Goal: Information Seeking & Learning: Learn about a topic

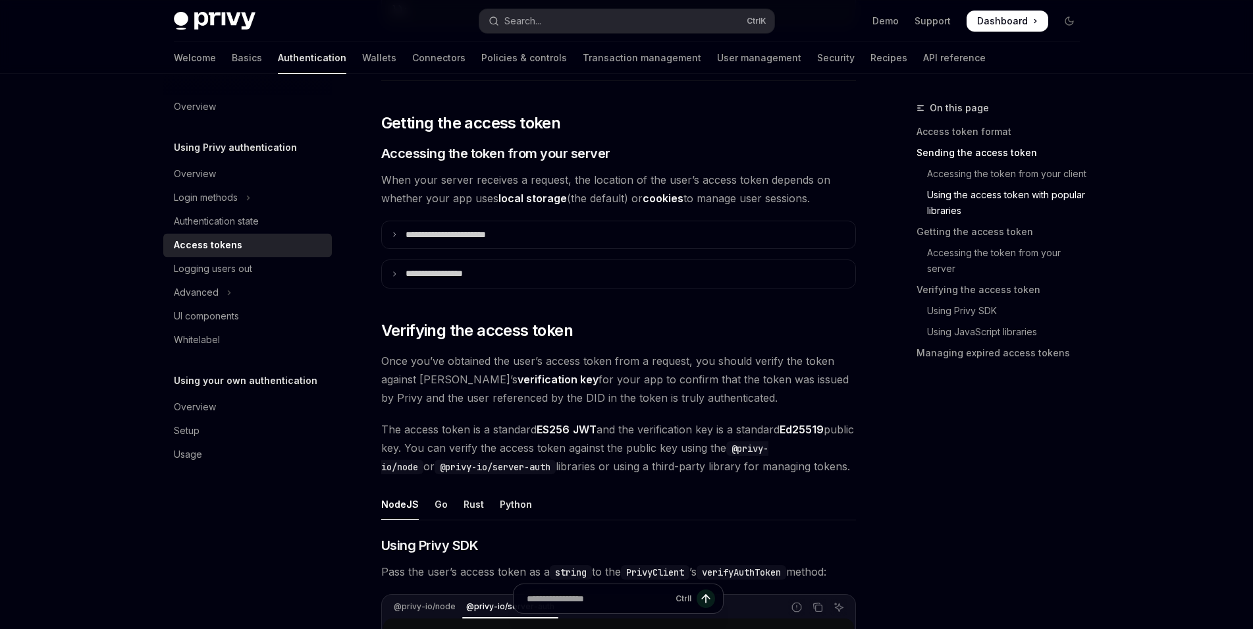
scroll to position [1659, 0]
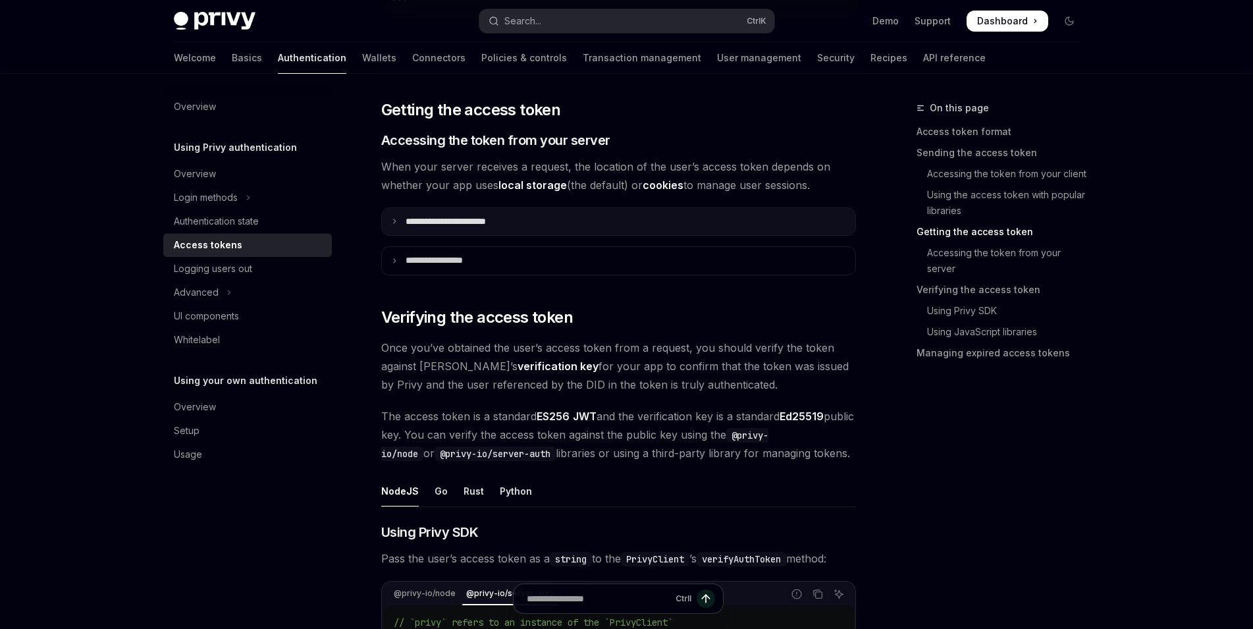
click at [547, 213] on summary "**********" at bounding box center [618, 222] width 473 height 28
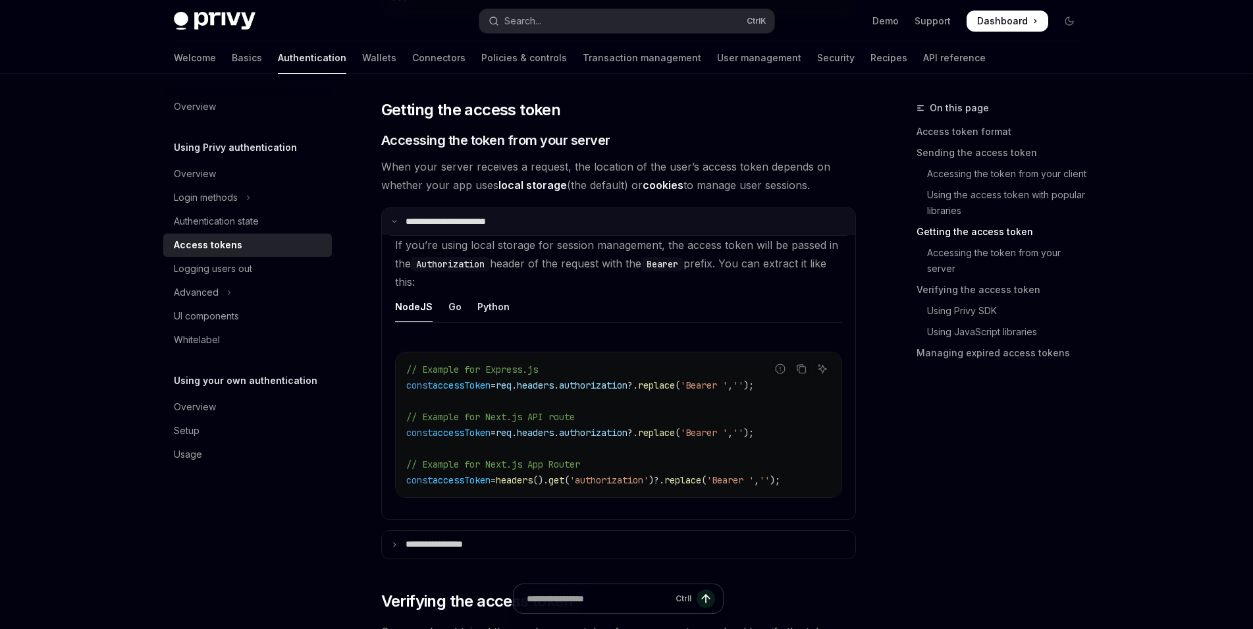
click at [547, 213] on summary "**********" at bounding box center [618, 222] width 473 height 28
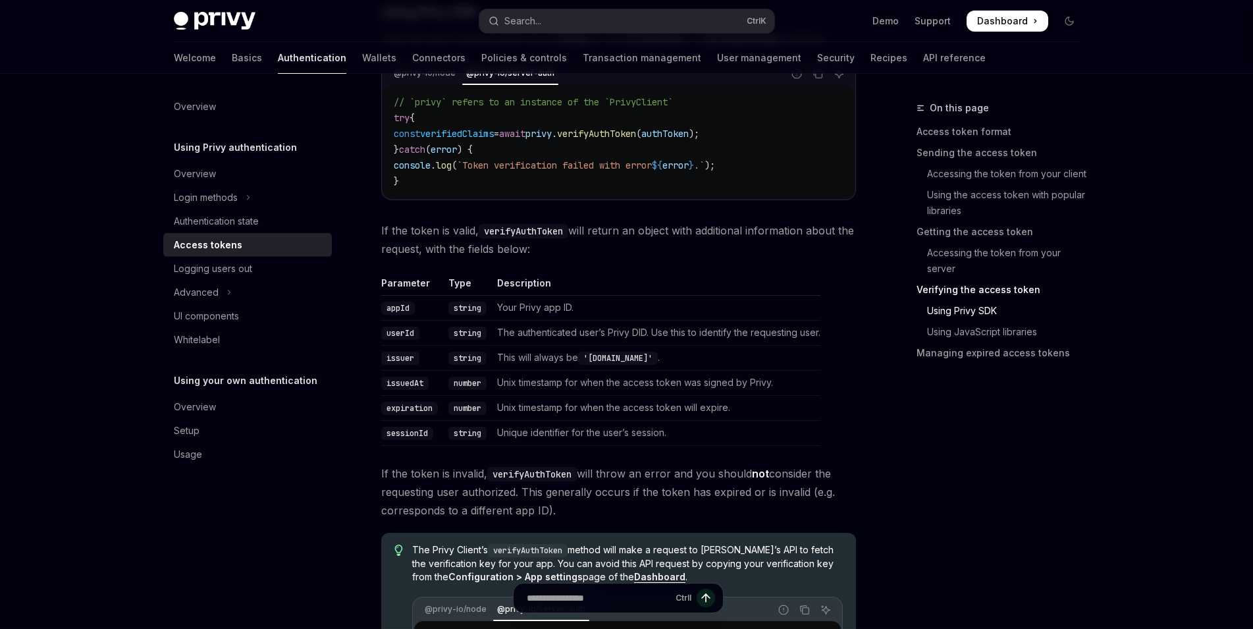
scroll to position [2180, 0]
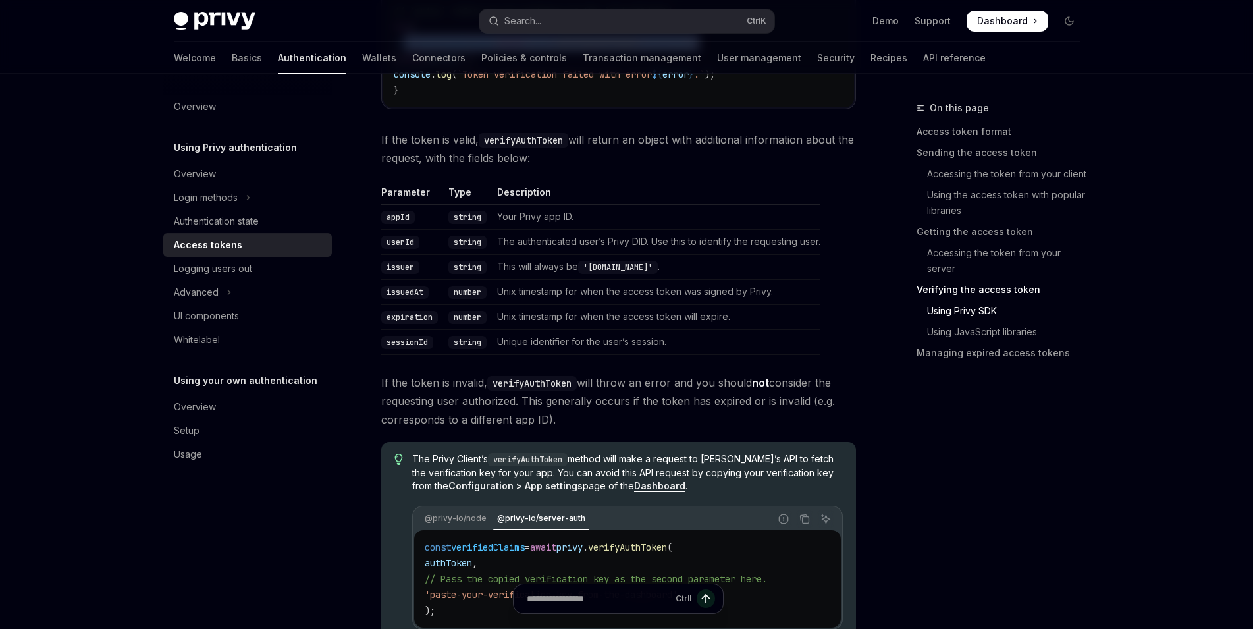
scroll to position [2269, 0]
click at [1005, 352] on link "Managing expired access tokens" at bounding box center [1003, 352] width 174 height 21
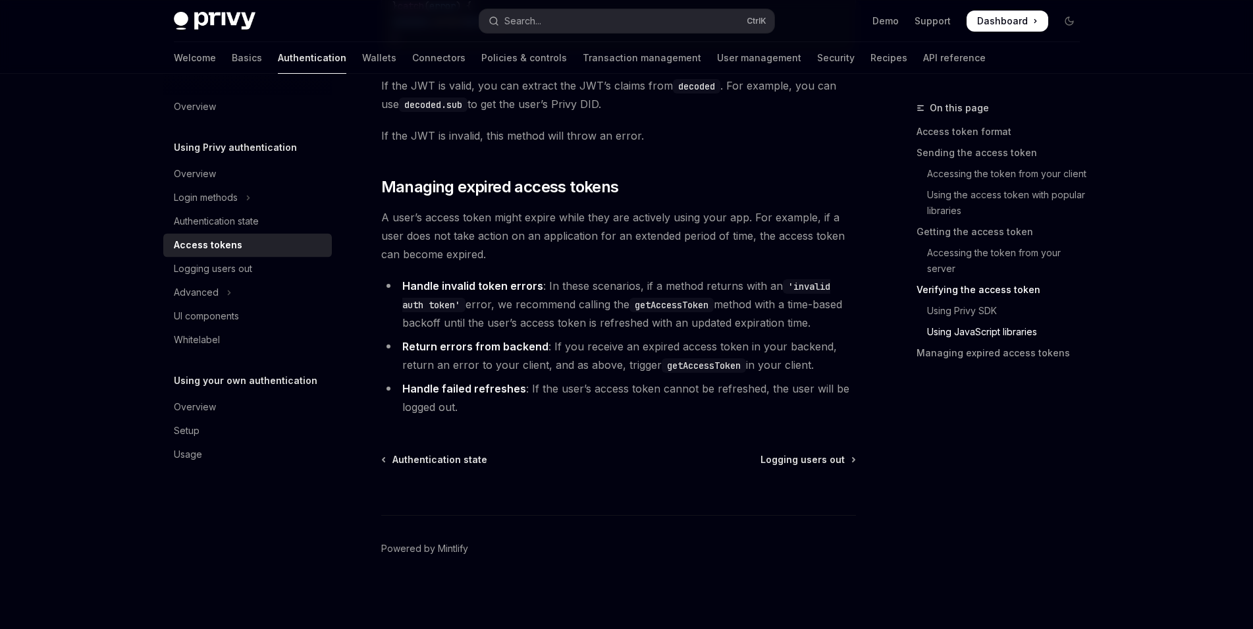
scroll to position [3498, 0]
click at [264, 288] on button "Advanced" at bounding box center [247, 292] width 169 height 24
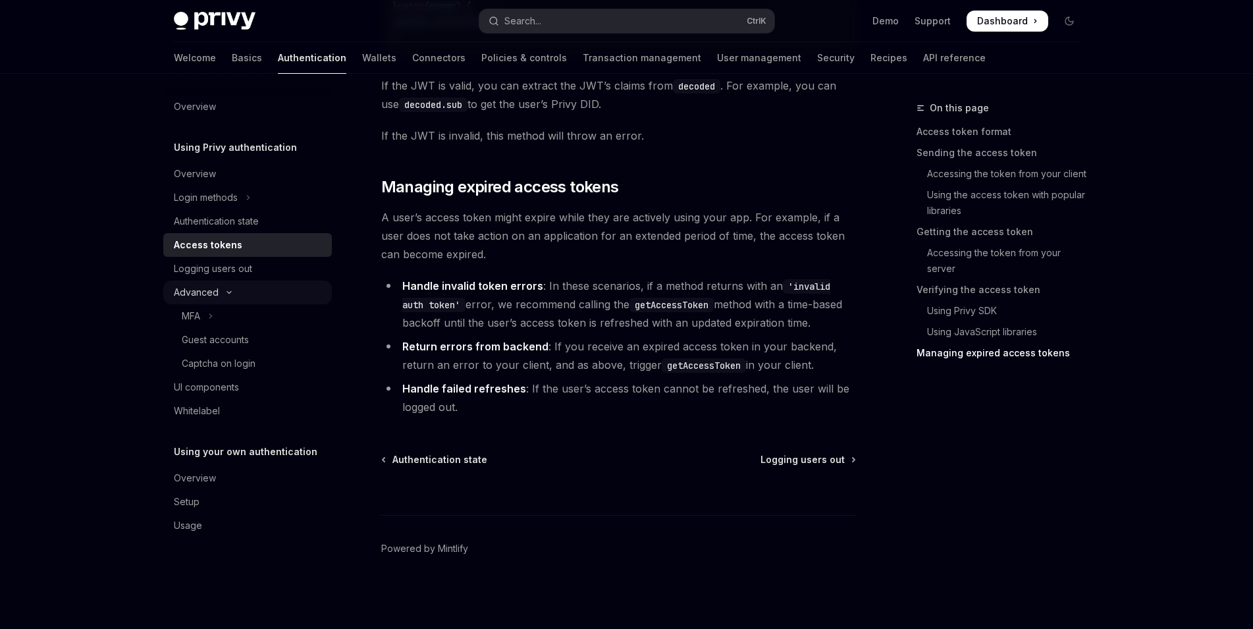
click at [264, 288] on button "Advanced" at bounding box center [247, 292] width 169 height 24
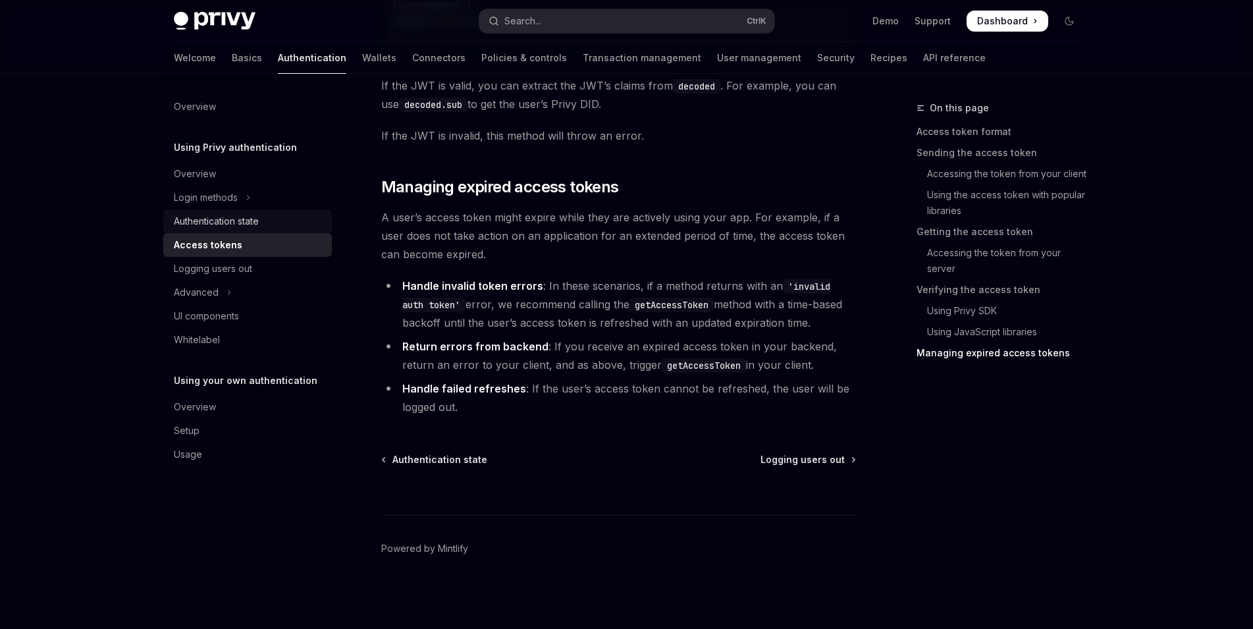
click at [278, 221] on div "Authentication state" at bounding box center [249, 221] width 150 height 16
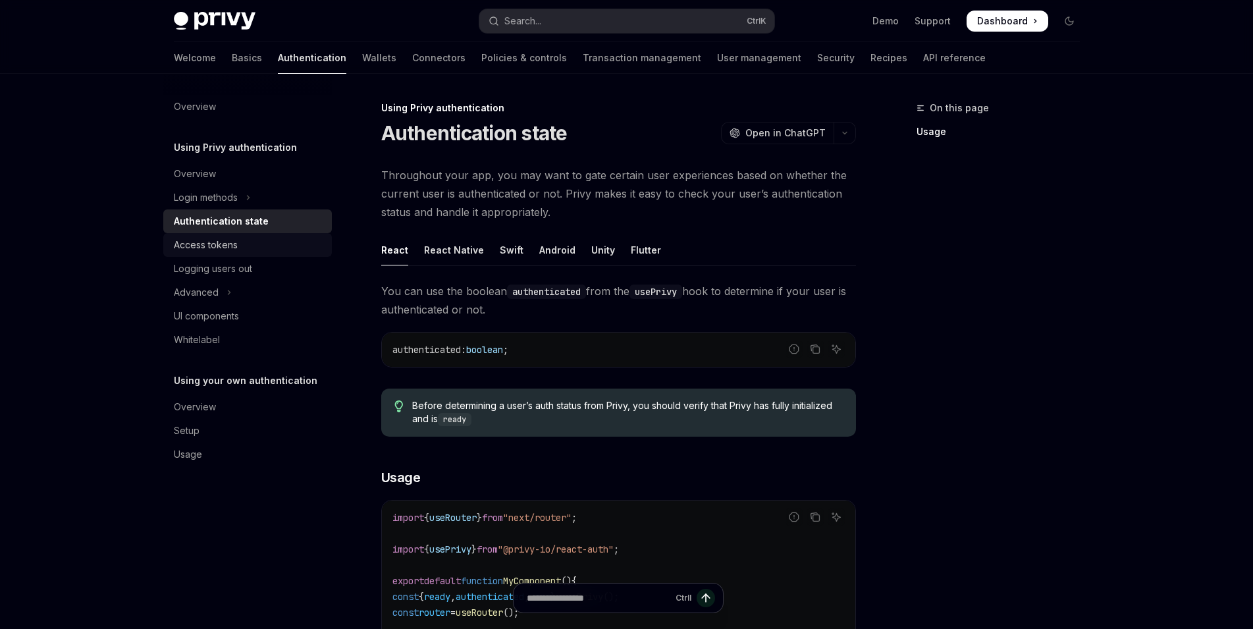
click at [274, 249] on div "Access tokens" at bounding box center [249, 245] width 150 height 16
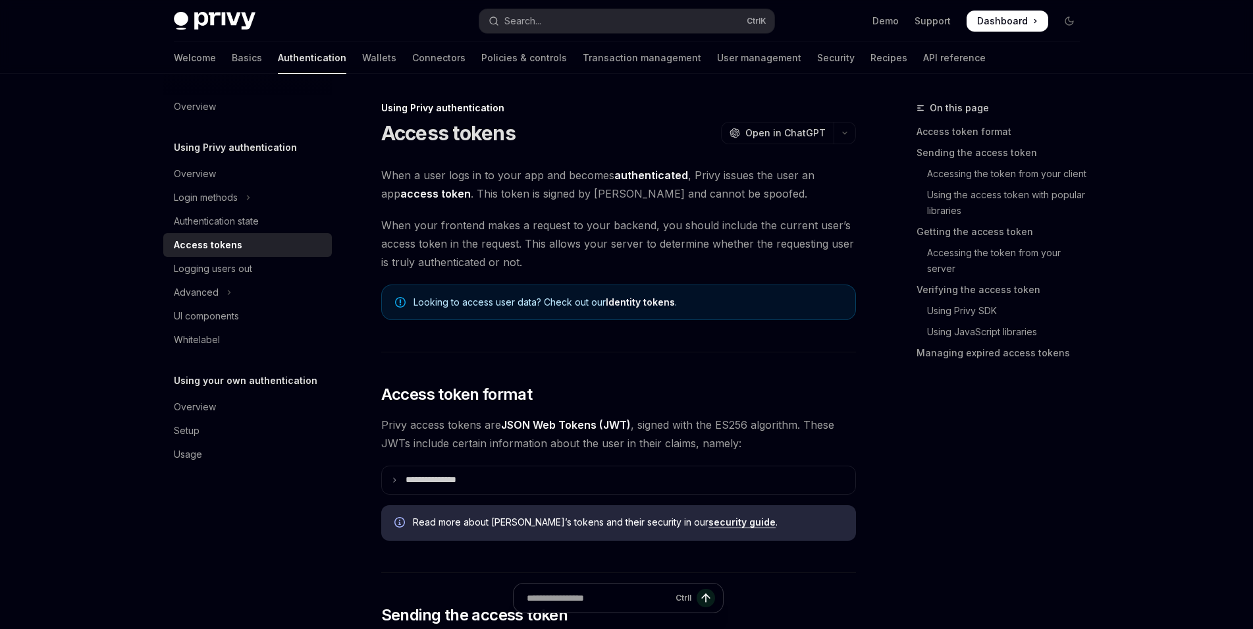
type textarea "*"
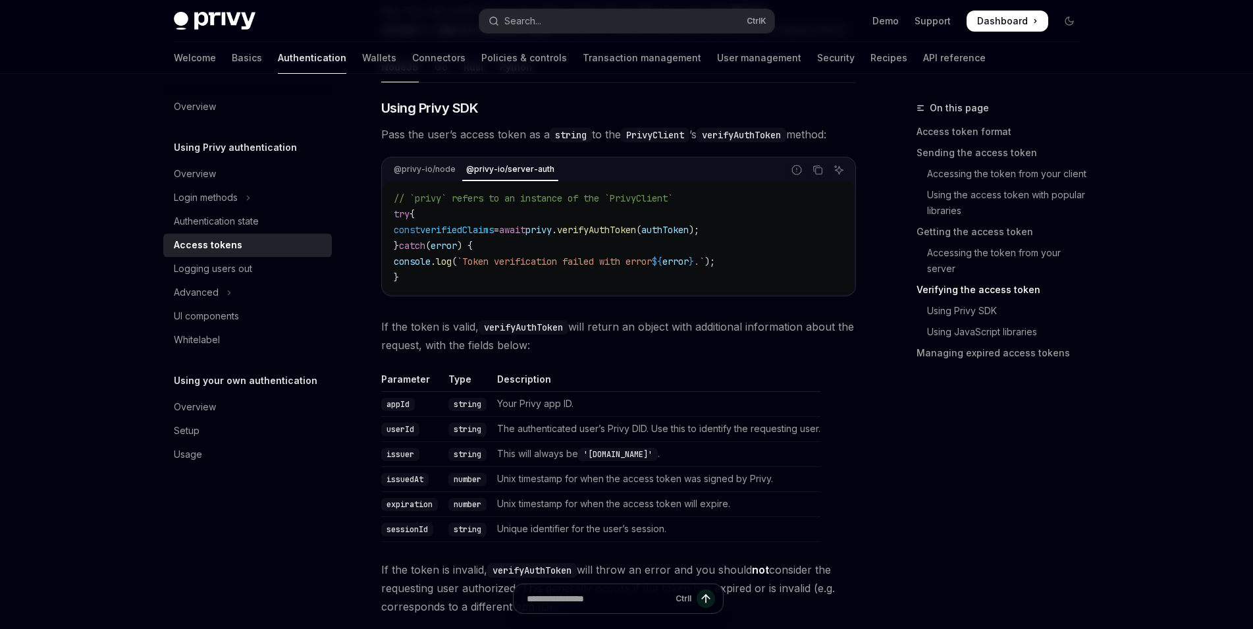
scroll to position [2083, 0]
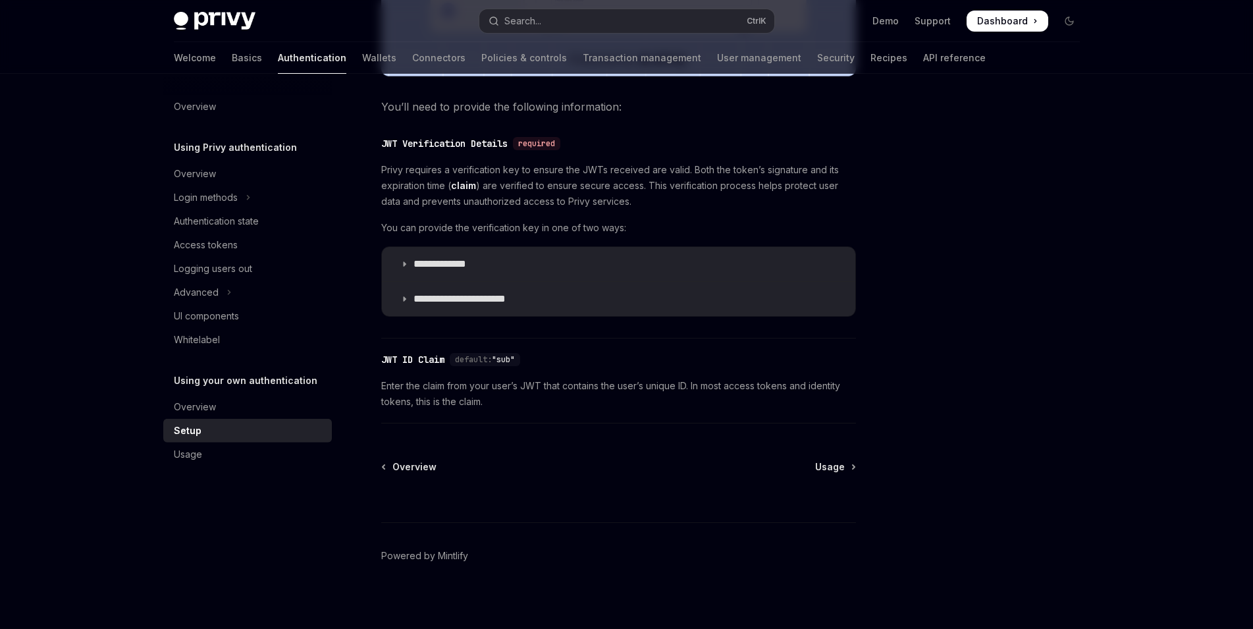
scroll to position [620, 0]
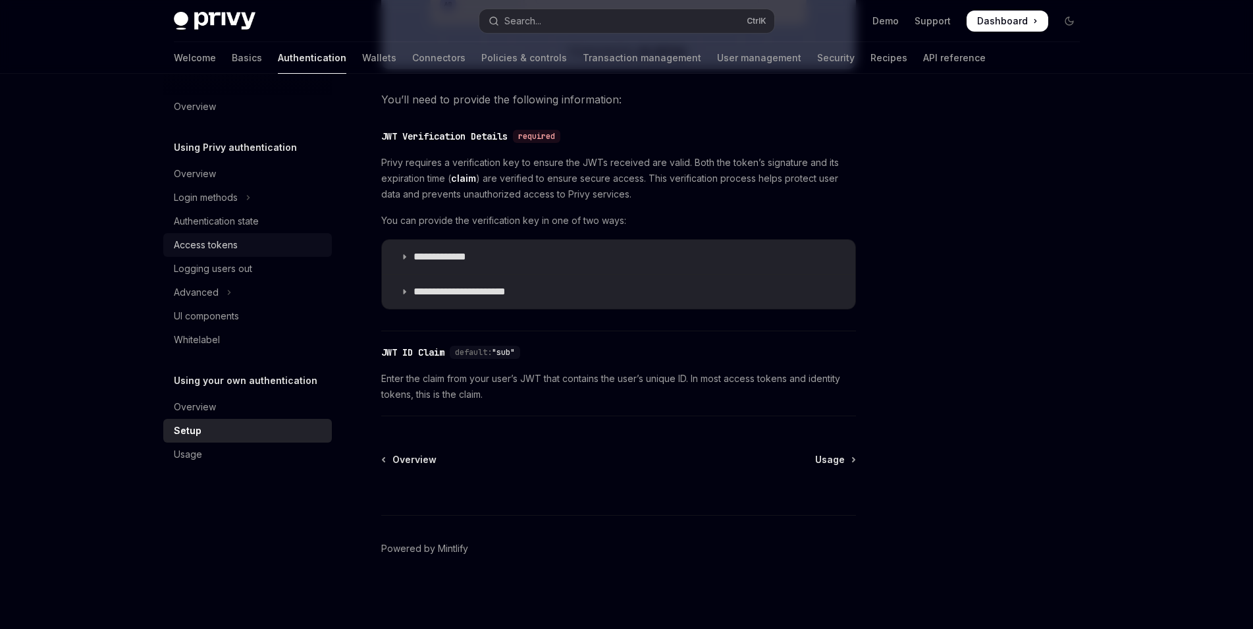
click at [222, 249] on div "Access tokens" at bounding box center [206, 245] width 64 height 16
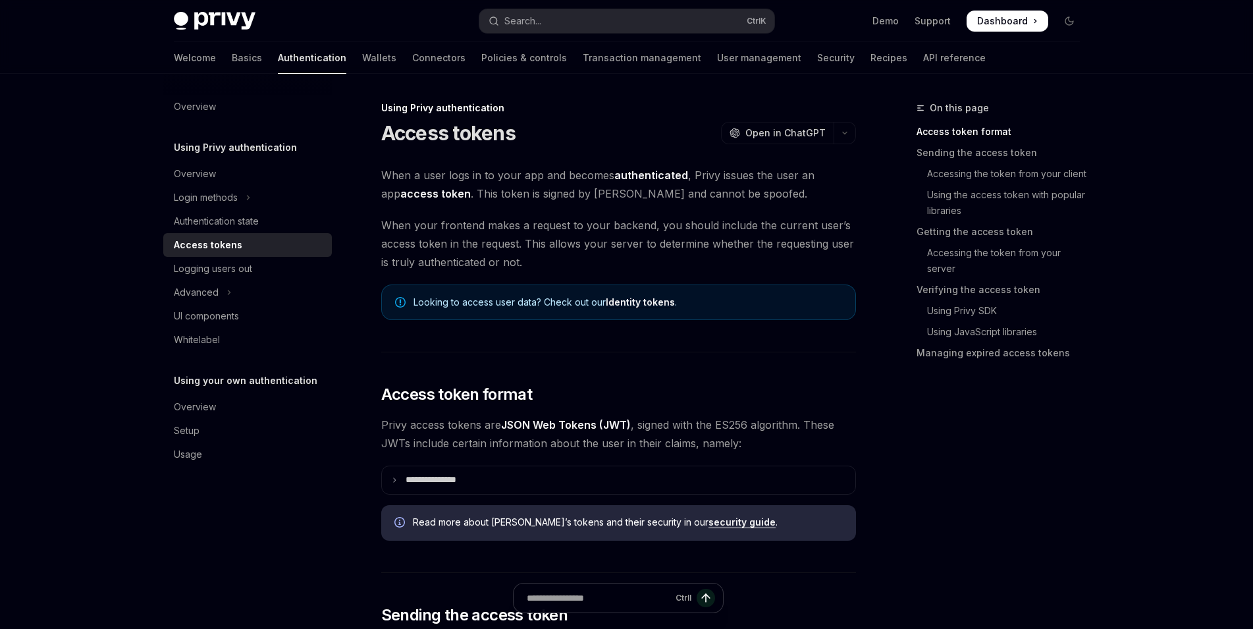
type textarea "*"
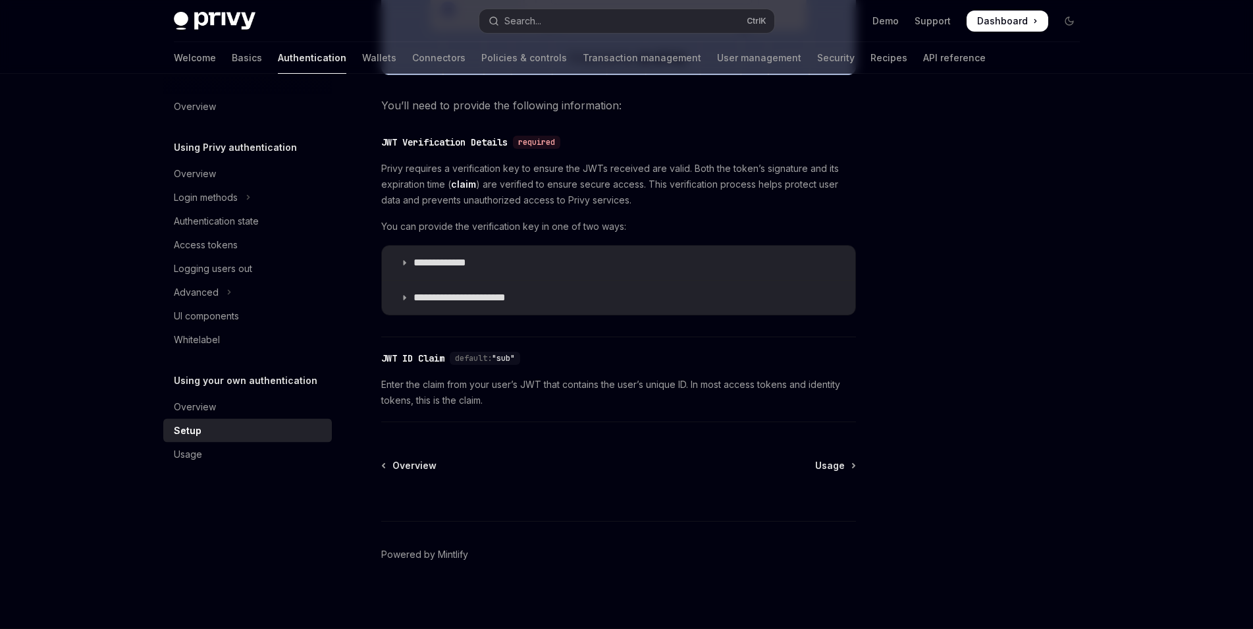
scroll to position [619, 0]
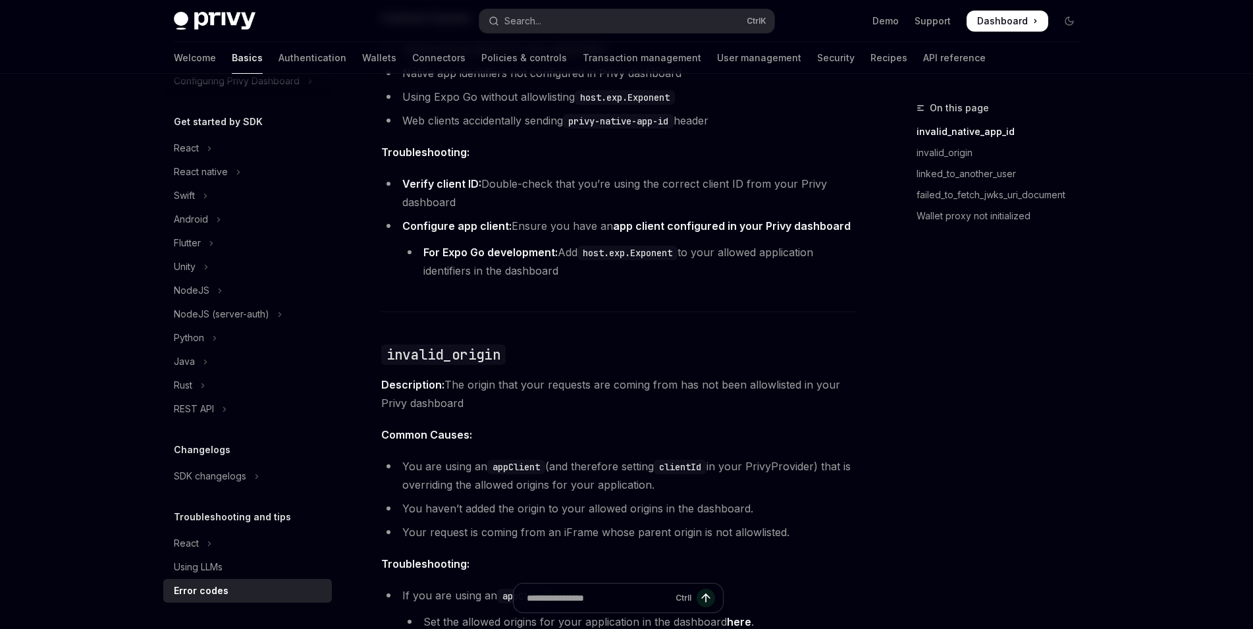
scroll to position [335, 0]
